Goal: Information Seeking & Learning: Learn about a topic

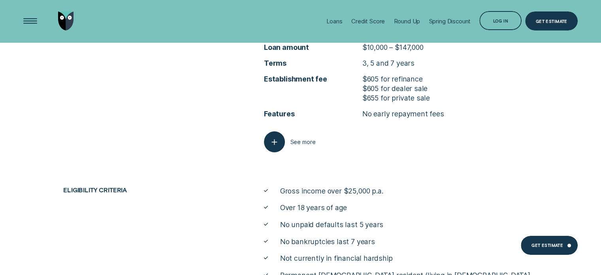
scroll to position [2919, 0]
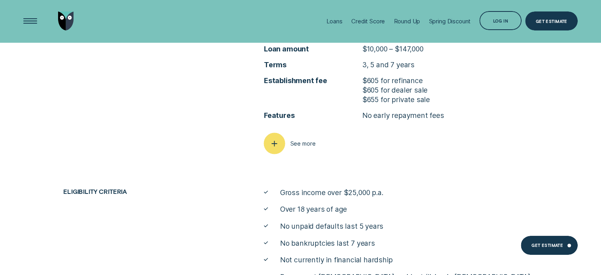
click at [277, 145] on icon "button" at bounding box center [274, 143] width 11 height 12
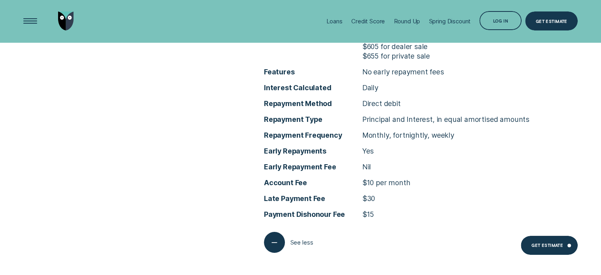
scroll to position [2958, 0]
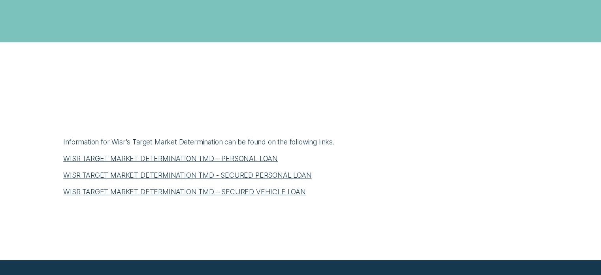
scroll to position [277, 0]
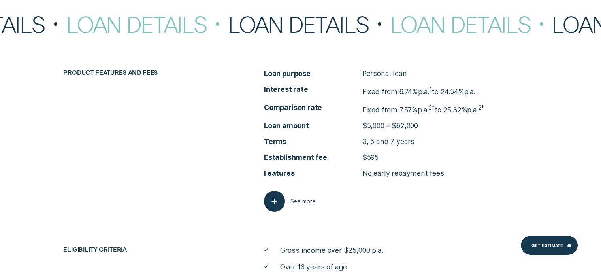
scroll to position [3042, 0]
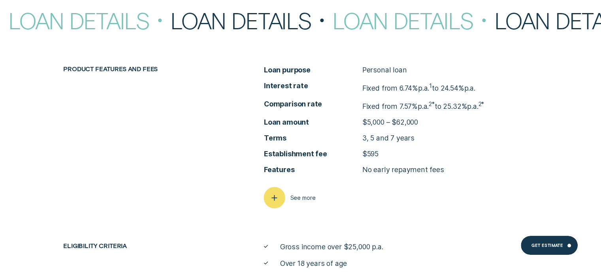
click at [277, 199] on icon "button" at bounding box center [274, 197] width 11 height 12
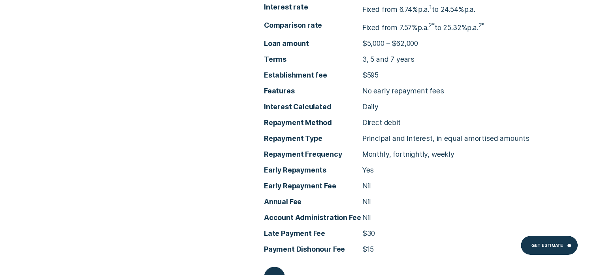
scroll to position [3121, 0]
